Goal: Transaction & Acquisition: Purchase product/service

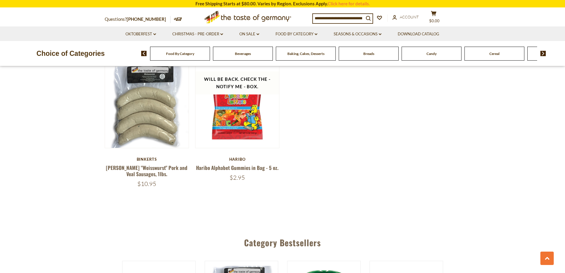
scroll to position [386, 0]
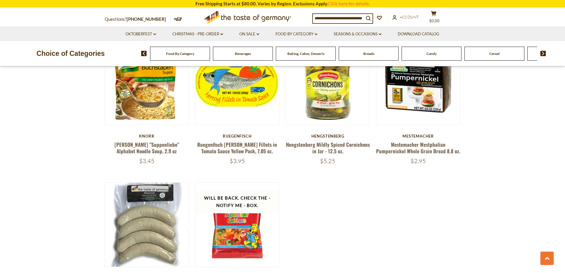
click at [176, 54] on span "Food By Category" at bounding box center [180, 53] width 28 height 4
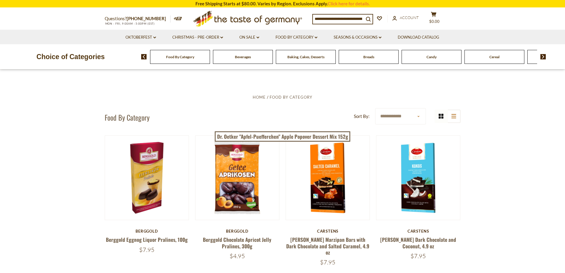
click at [337, 19] on input at bounding box center [338, 19] width 51 height 8
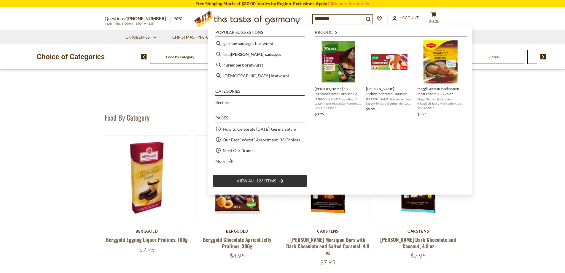
type input "*********"
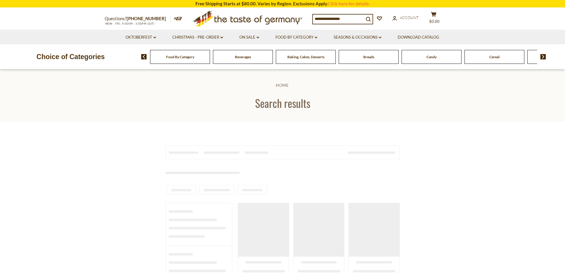
type input "*********"
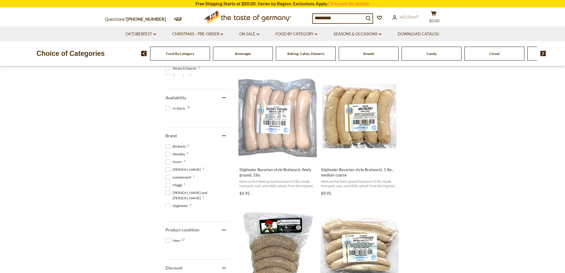
scroll to position [208, 0]
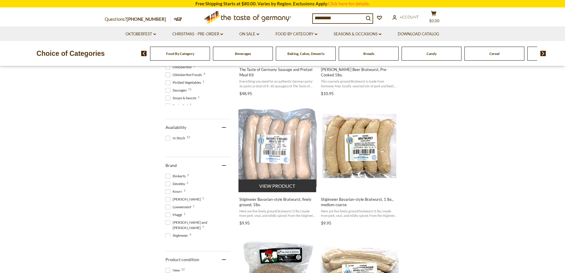
click at [280, 142] on img "Stiglmeier Bavarian-style Bratwurst, finely ground, 1lbs." at bounding box center [278, 147] width 79 height 79
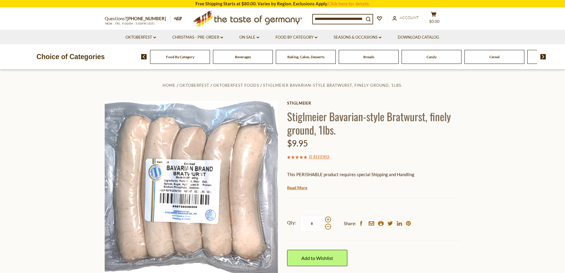
scroll to position [59, 0]
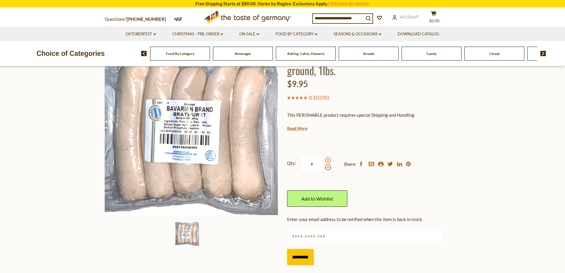
click at [329, 161] on span at bounding box center [328, 160] width 6 height 6
click at [324, 161] on input "*" at bounding box center [312, 164] width 24 height 16
type input "*"
click at [318, 199] on link "Add to Wishlist" at bounding box center [317, 198] width 60 height 16
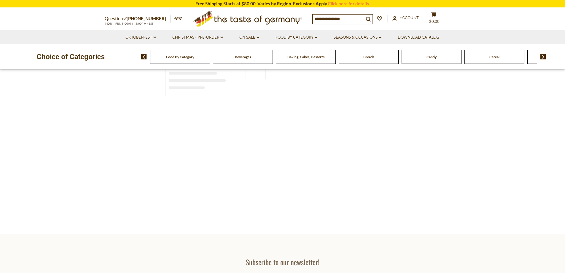
type input "*********"
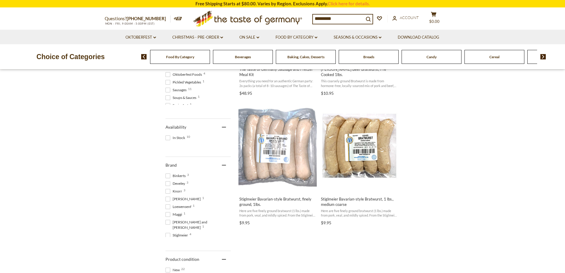
scroll to position [208, 0]
click at [363, 187] on button "Add to cart" at bounding box center [359, 185] width 78 height 13
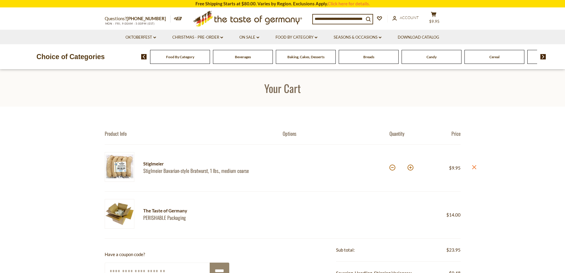
click at [410, 167] on button at bounding box center [411, 167] width 6 height 6
type input "*"
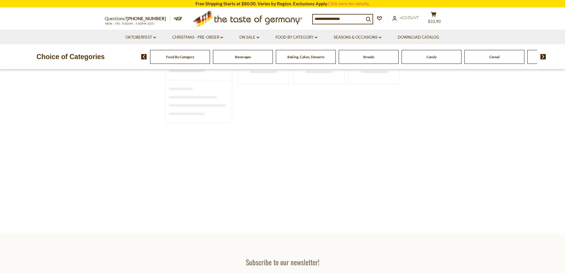
type input "*********"
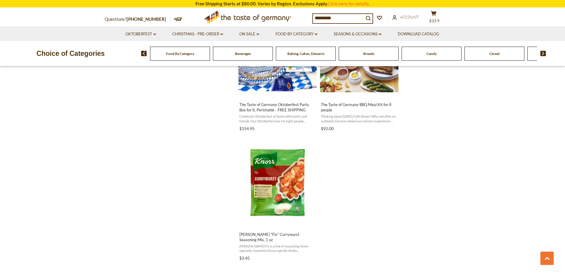
scroll to position [1039, 0]
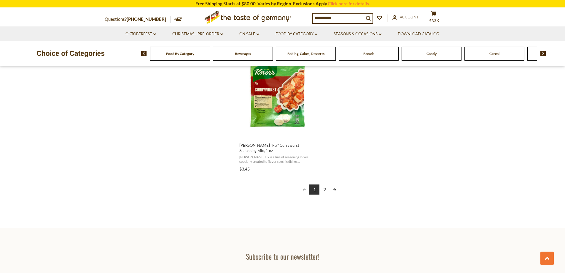
click at [333, 184] on link "Next page" at bounding box center [335, 189] width 10 height 10
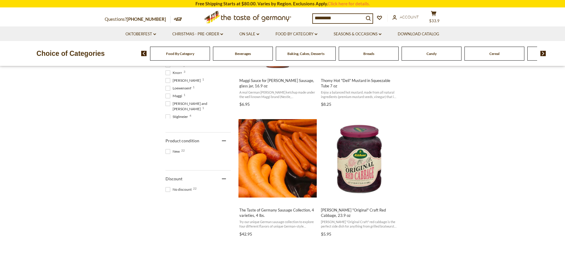
scroll to position [148, 0]
